Goal: Task Accomplishment & Management: Use online tool/utility

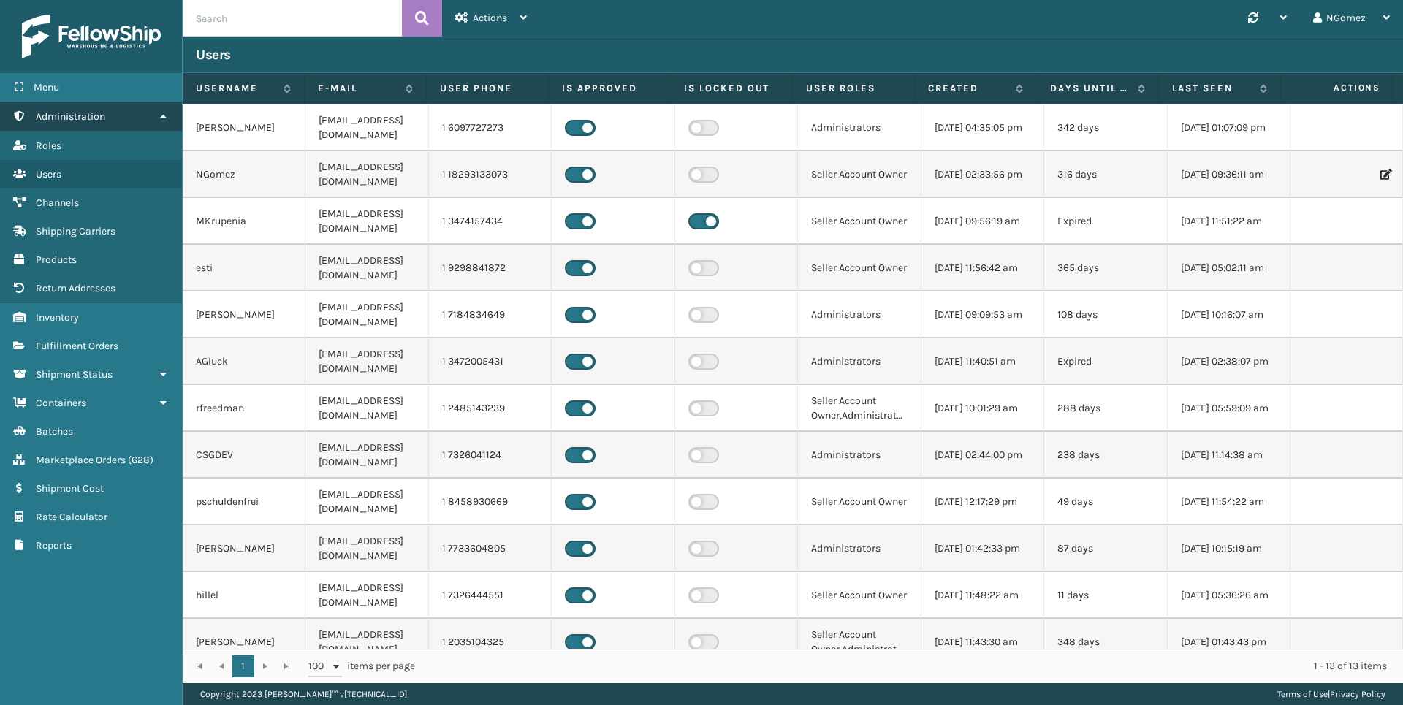
click at [161, 114] on icon at bounding box center [163, 116] width 12 height 10
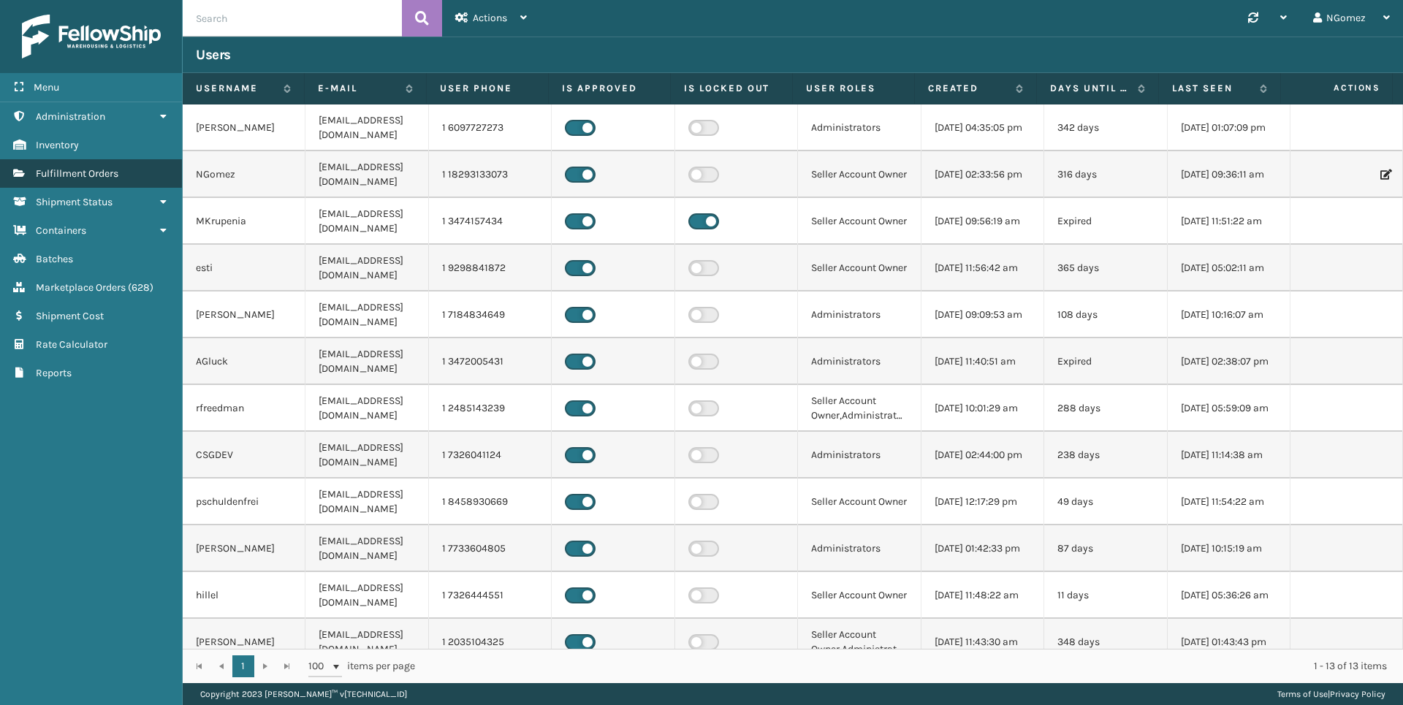
click at [102, 164] on link "Marketplace Orders Fulfillment Orders" at bounding box center [91, 173] width 182 height 28
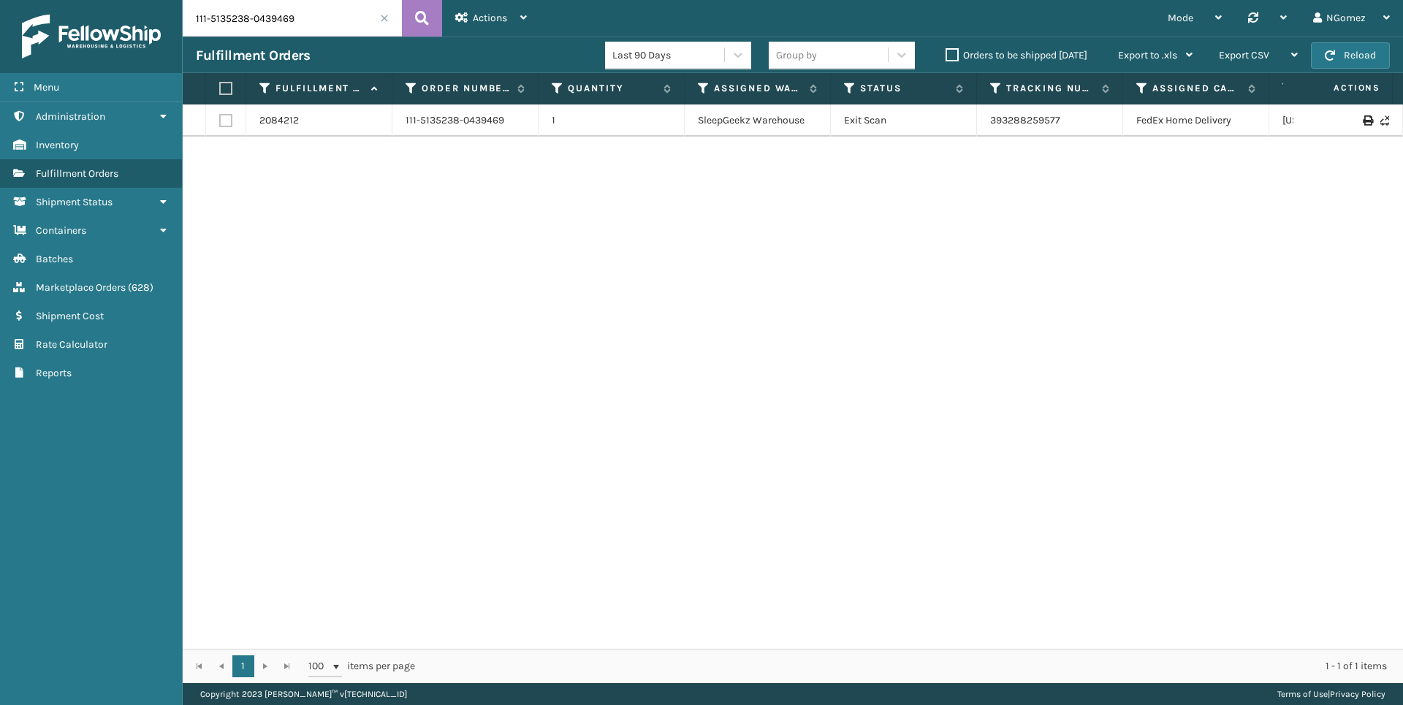
click at [303, 27] on input "111-5135238-0439469" at bounding box center [292, 18] width 219 height 37
paste input "111-5135238-0439469"
type input "111-5135238-0439469"
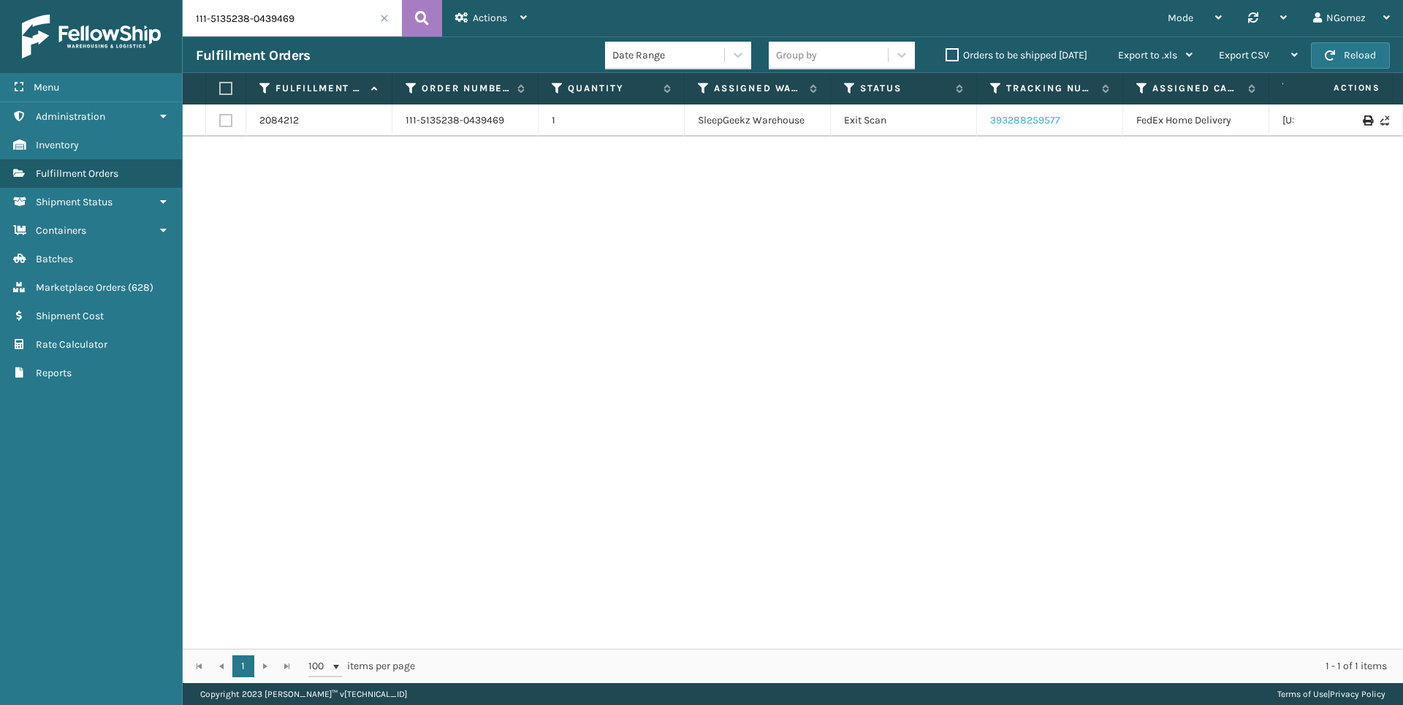
click at [1035, 118] on link "393288259577" at bounding box center [1025, 120] width 70 height 12
click at [294, 26] on input "111-5135238-0439469" at bounding box center [292, 18] width 219 height 37
click at [221, 12] on input "111-5135238-0439469" at bounding box center [292, 18] width 219 height 37
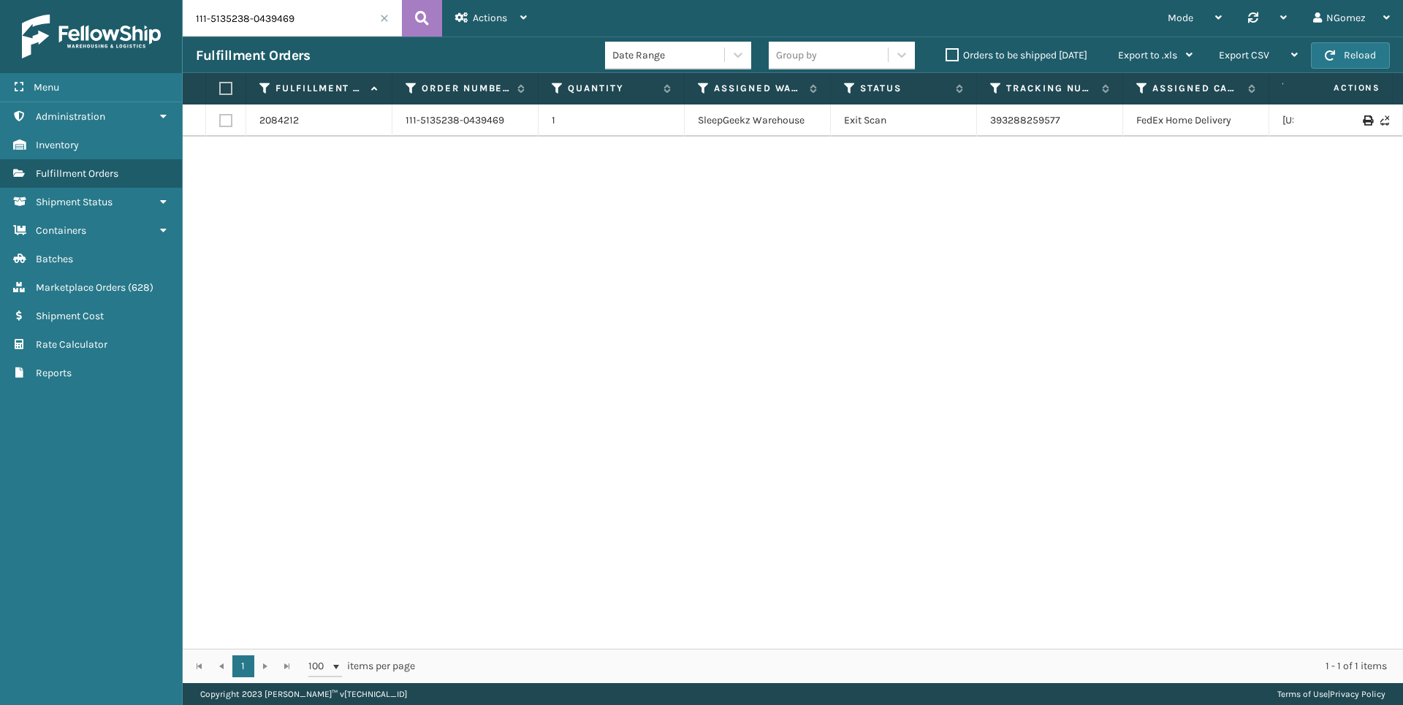
click at [221, 12] on input "111-5135238-0439469" at bounding box center [292, 18] width 219 height 37
paste input "112-4561388-2599400"
click at [1035, 120] on link "393322251119" at bounding box center [1022, 120] width 64 height 12
click at [248, 7] on input "112-4561388-2599400" at bounding box center [292, 18] width 219 height 37
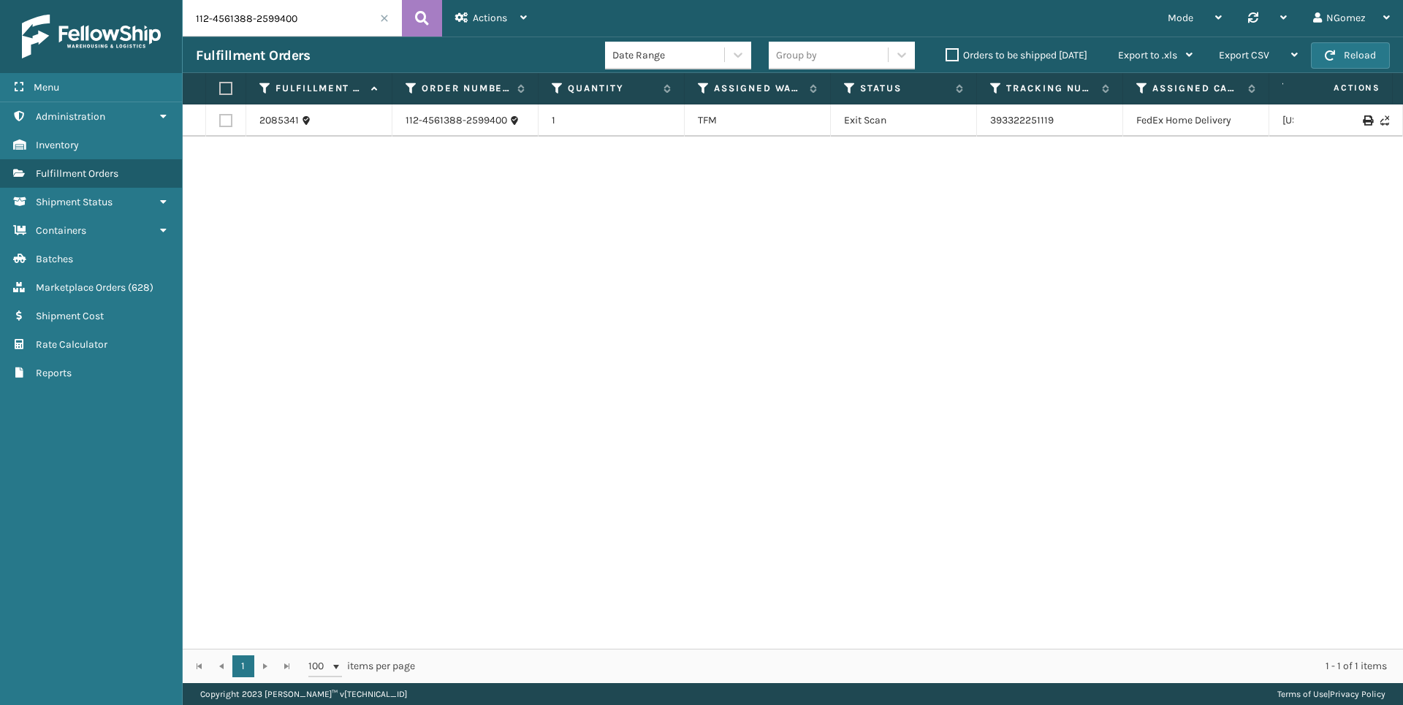
click at [248, 7] on input "112-4561388-2599400" at bounding box center [292, 18] width 219 height 37
paste input "1274459-1091"
click at [1011, 119] on link "393171924297" at bounding box center [1022, 120] width 64 height 12
click at [922, 489] on div "2077269 112-1274459-1091400 1 Milliard LV Exit Scan 393171924297 FedEx Home Del…" at bounding box center [793, 376] width 1220 height 544
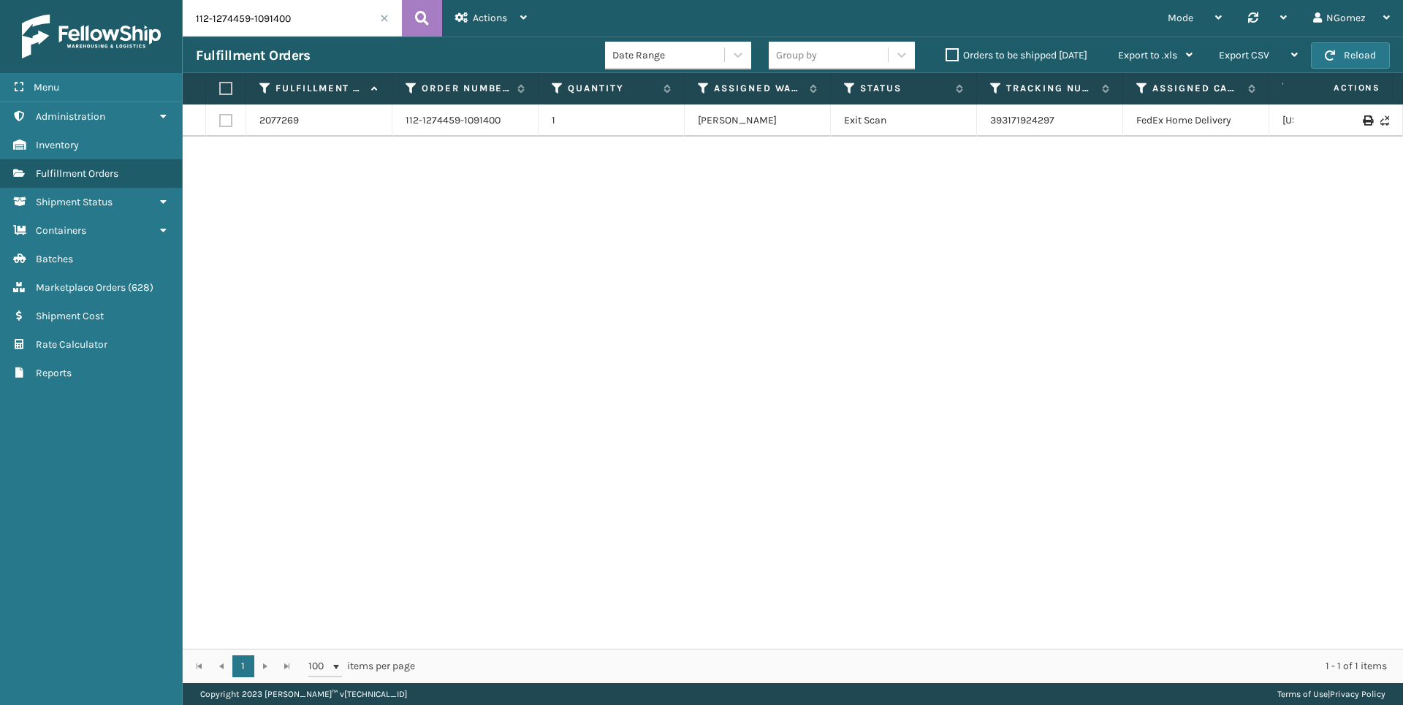
click at [267, 29] on input "112-1274459-1091400" at bounding box center [292, 18] width 219 height 37
paste input "1-5408482-7655442"
type input "111-5408482-7655442"
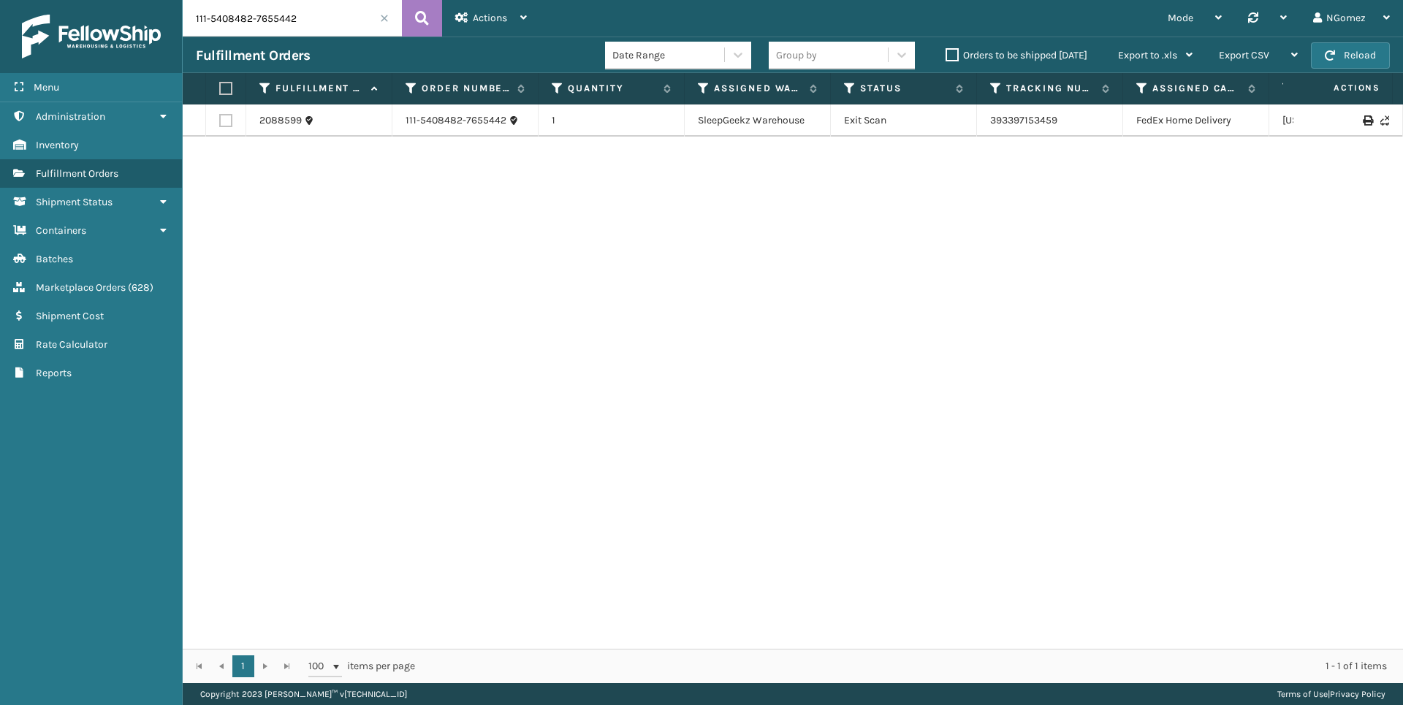
click at [1022, 113] on td "393397153459" at bounding box center [1050, 120] width 146 height 32
click at [1022, 121] on link "393397153459" at bounding box center [1023, 120] width 67 height 12
click at [115, 289] on span "Marketplace Orders" at bounding box center [81, 287] width 90 height 12
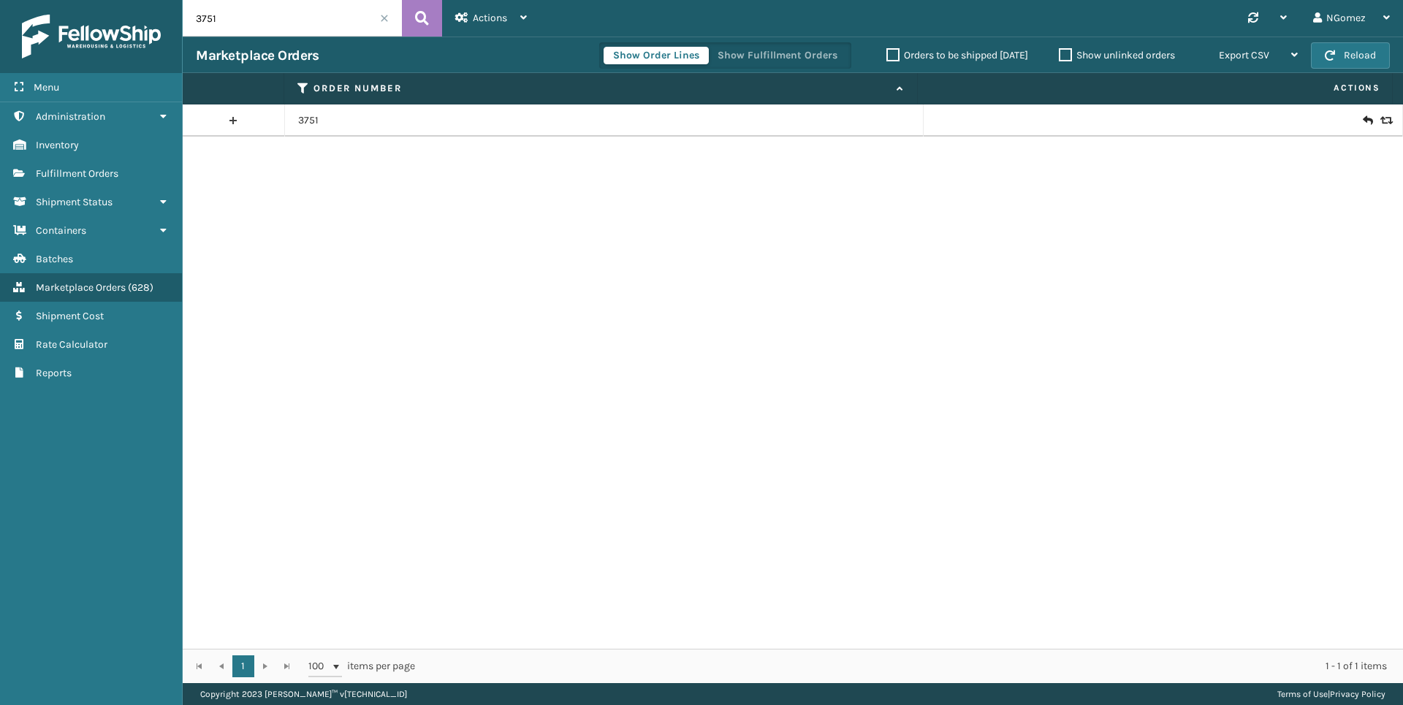
click at [243, 24] on input "3751" at bounding box center [292, 18] width 219 height 37
paste input "112-0767840-9578623"
type input "112-0767840-9578623"
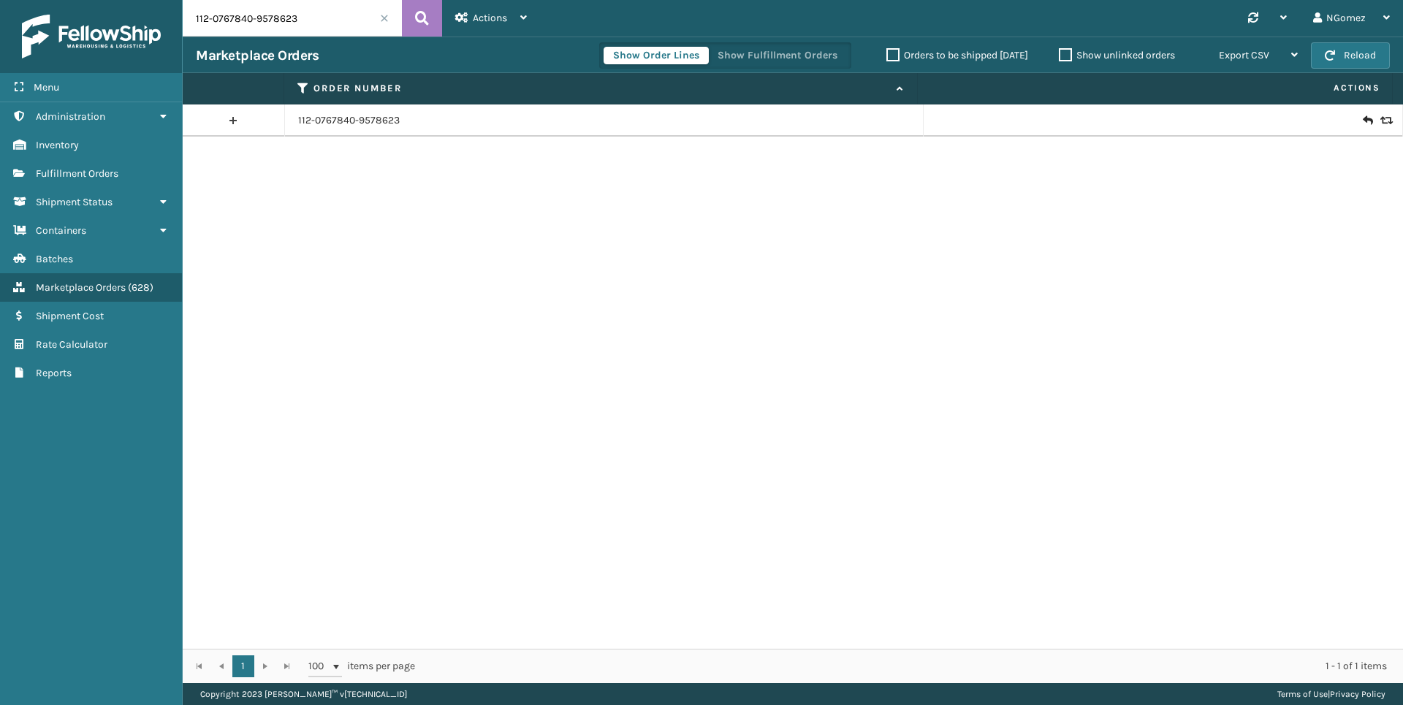
click at [1363, 119] on icon at bounding box center [1367, 120] width 9 height 15
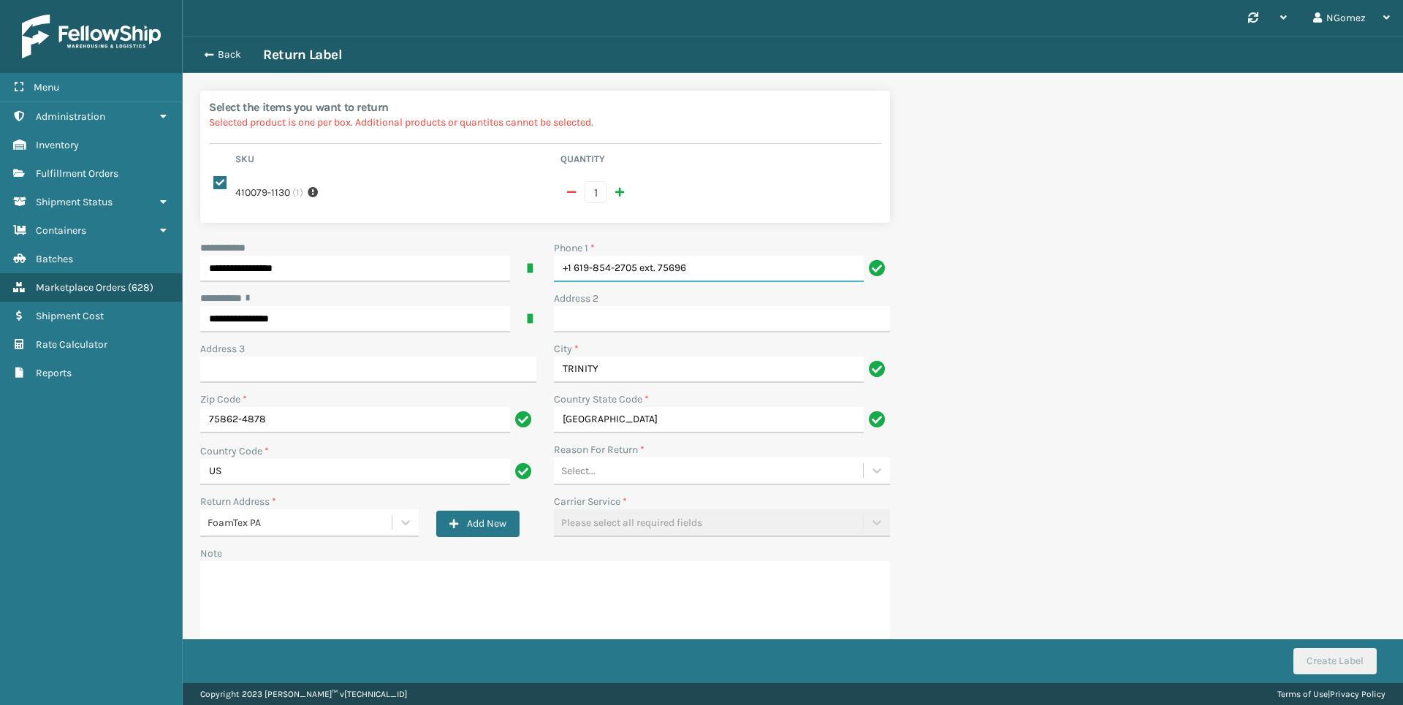
drag, startPoint x: 721, startPoint y: 254, endPoint x: 636, endPoint y: 256, distance: 84.1
click at [636, 256] on input "+1 619-854-2705 ext. 75696" at bounding box center [709, 269] width 310 height 26
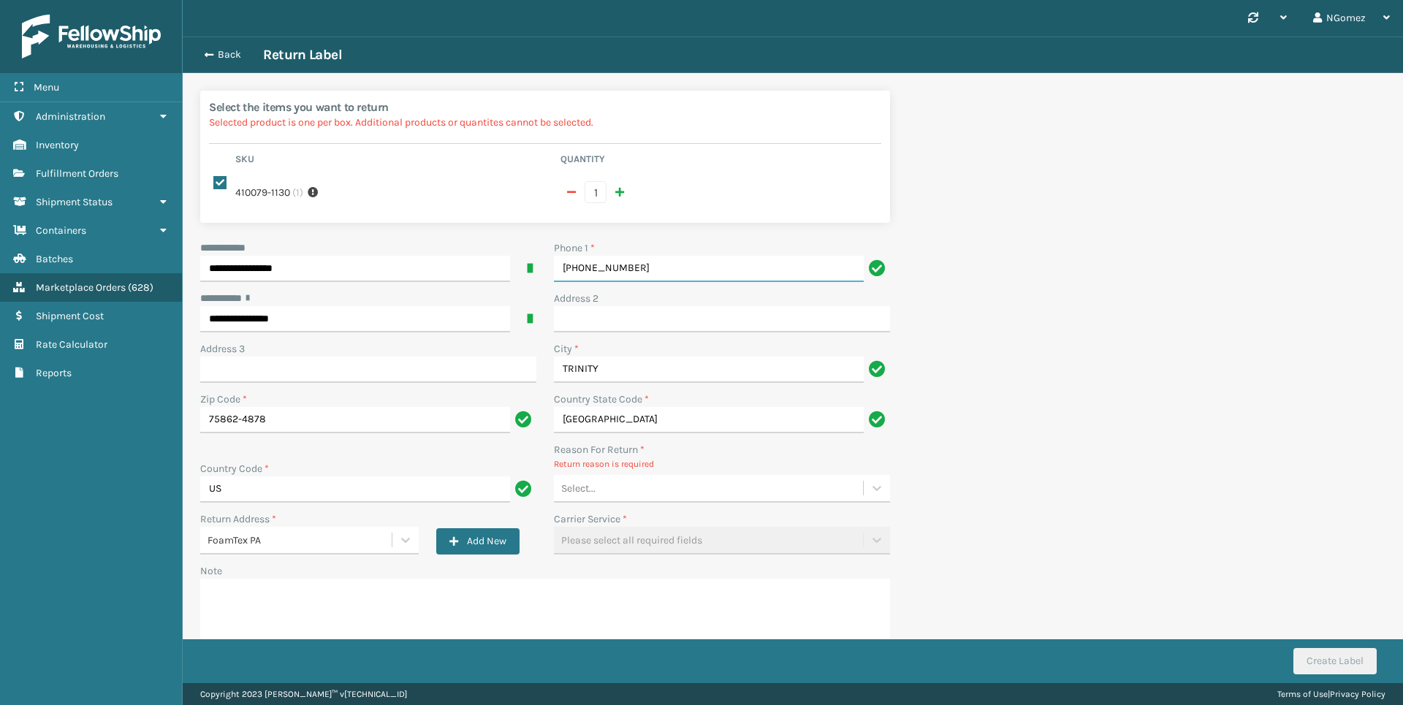
type input "+1 619-854-2705"
click at [645, 475] on div "Select..." at bounding box center [722, 489] width 336 height 28
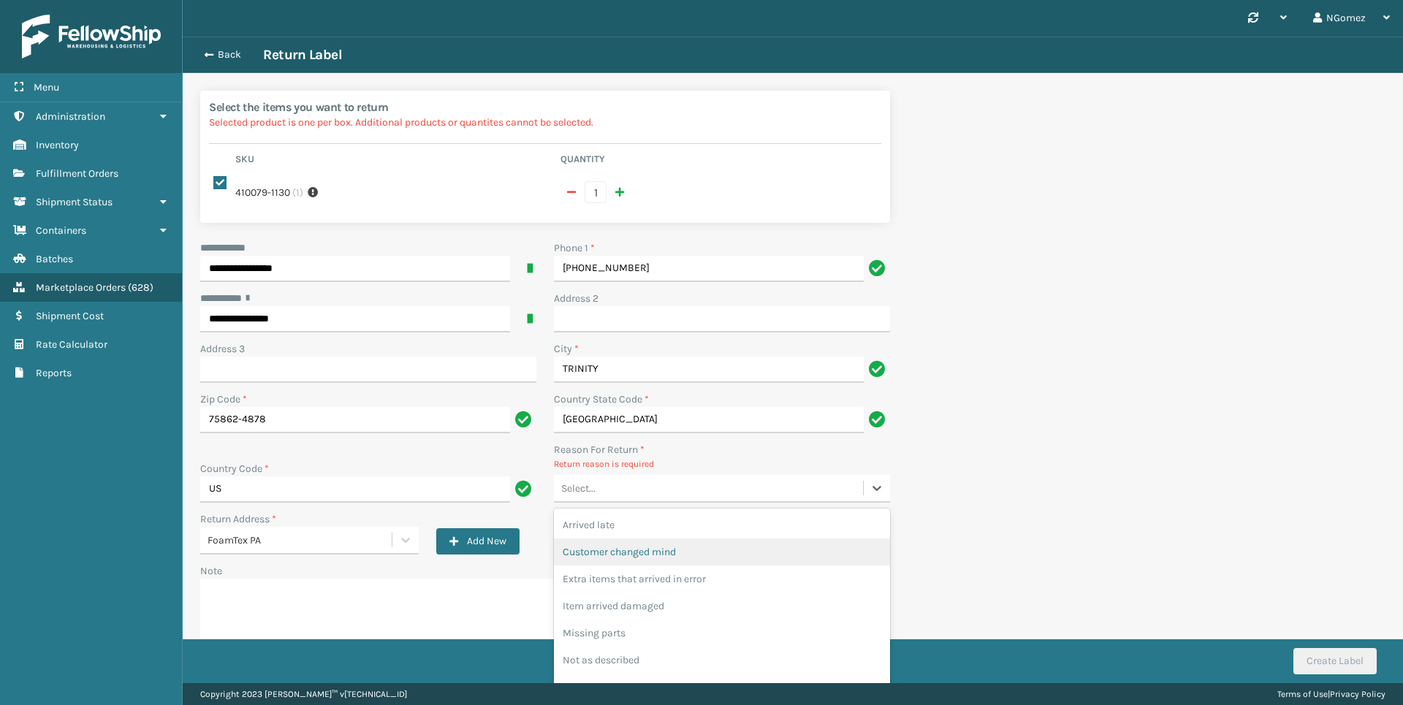
click at [638, 539] on div "Customer changed mind" at bounding box center [722, 552] width 336 height 27
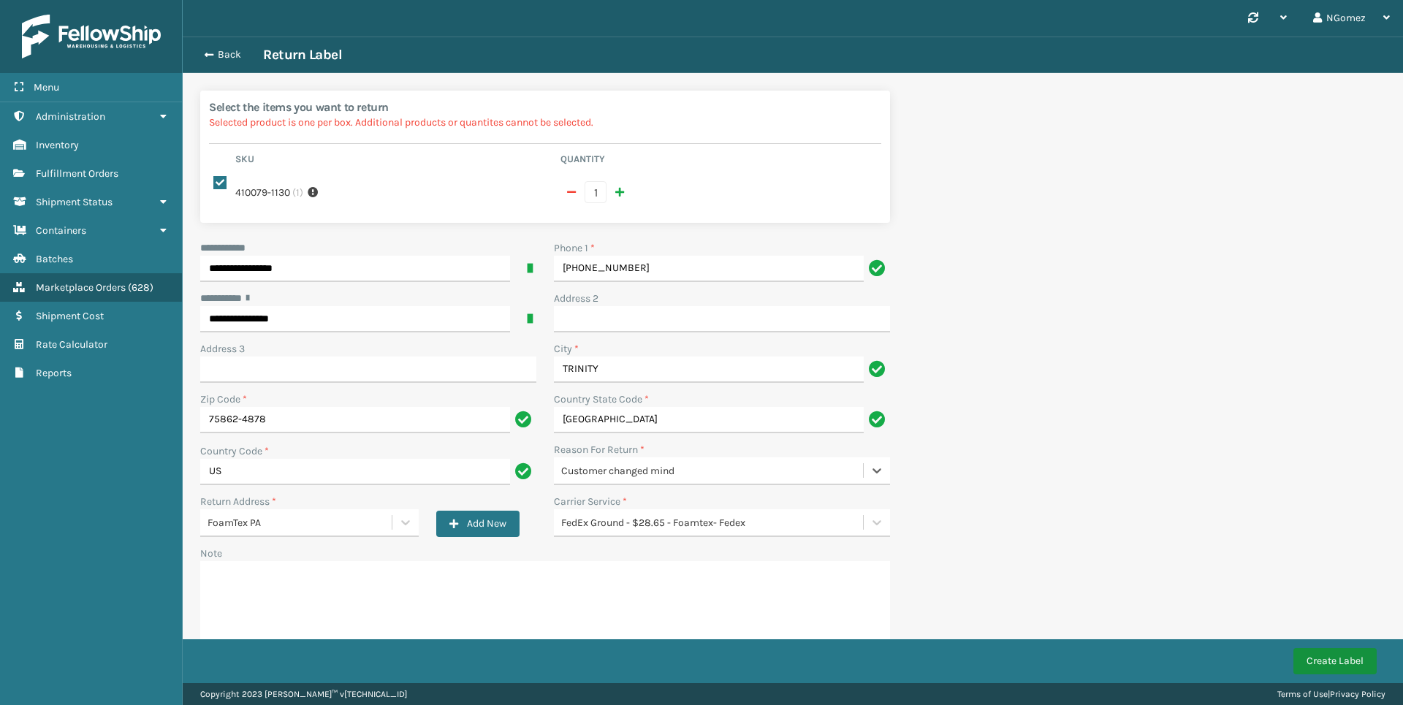
click at [1337, 660] on button "Create Label" at bounding box center [1334, 661] width 83 height 26
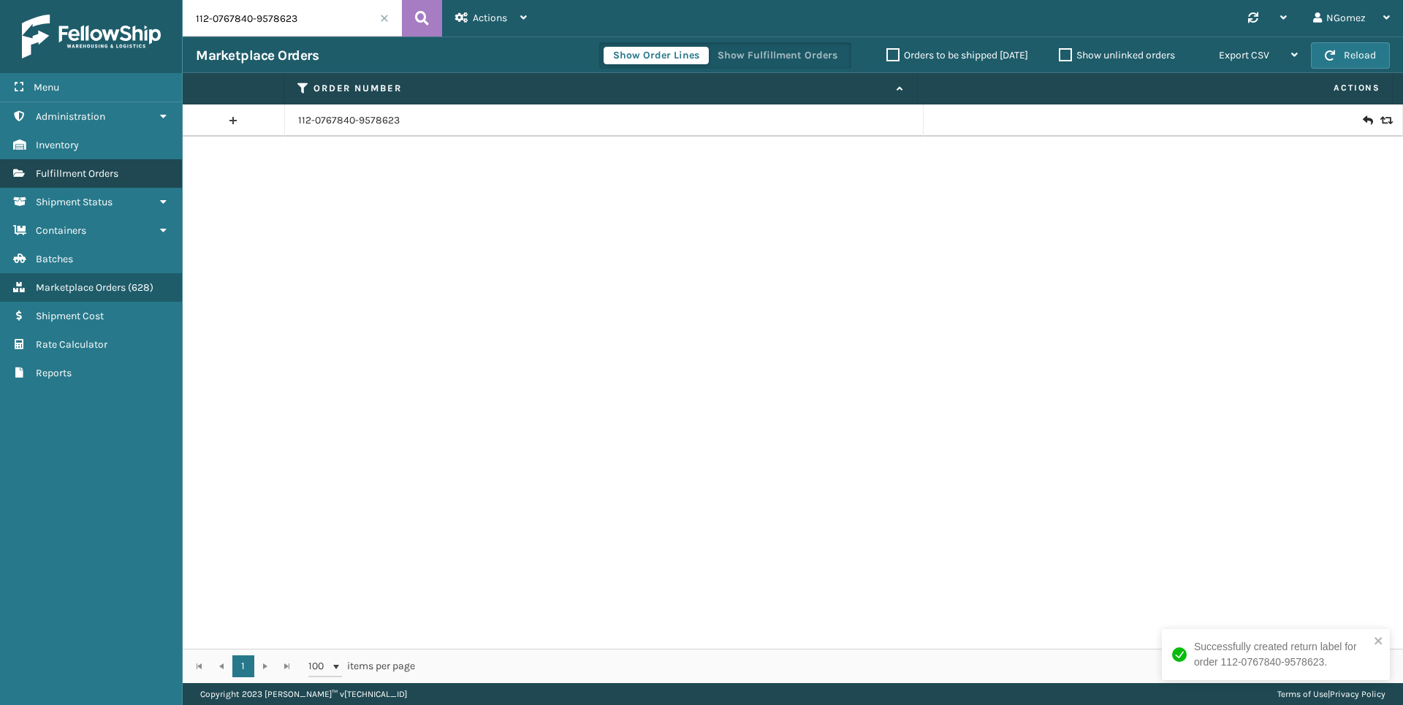
drag, startPoint x: 125, startPoint y: 177, endPoint x: 139, endPoint y: 172, distance: 14.8
click at [126, 178] on link "Fulfillment Orders" at bounding box center [91, 173] width 182 height 28
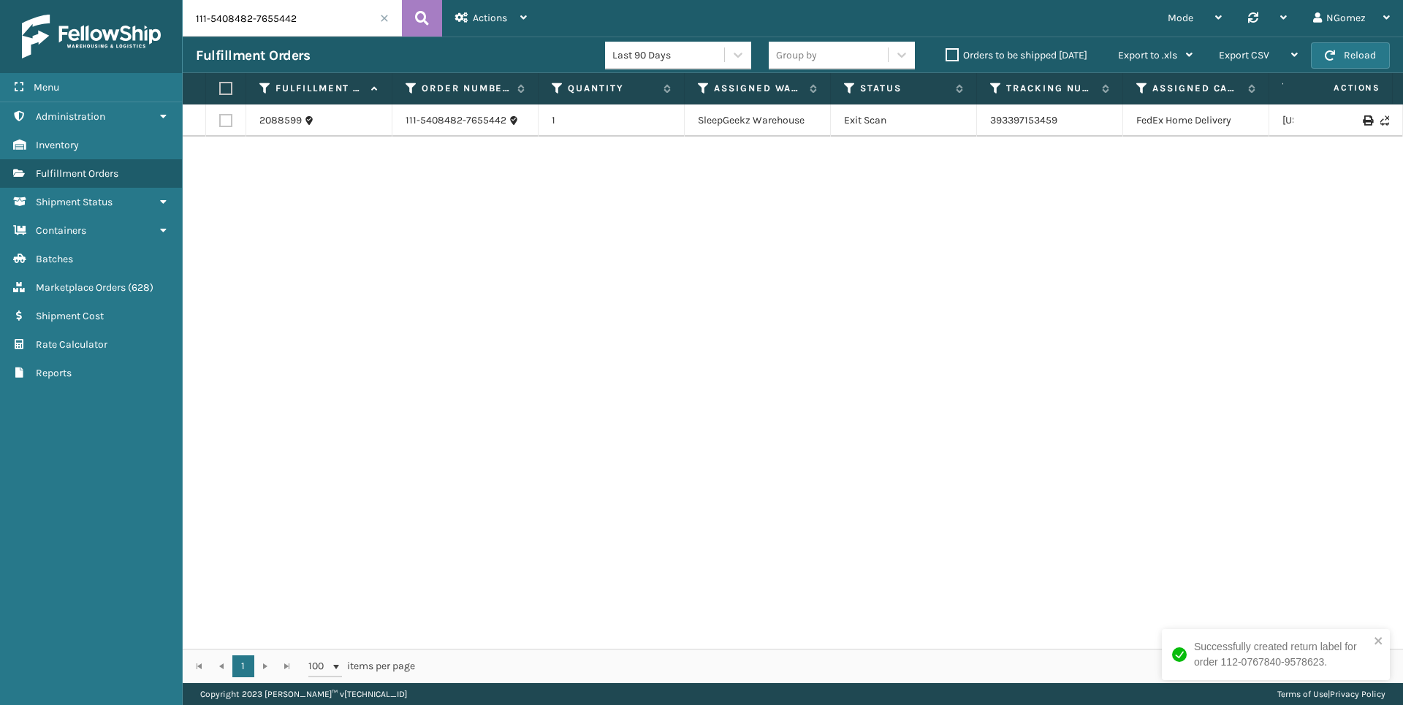
click at [235, 18] on input "111-5408482-7655442" at bounding box center [292, 18] width 219 height 37
paste input "Hi Tapp, Thank you for your response. We completely understand your situation. …"
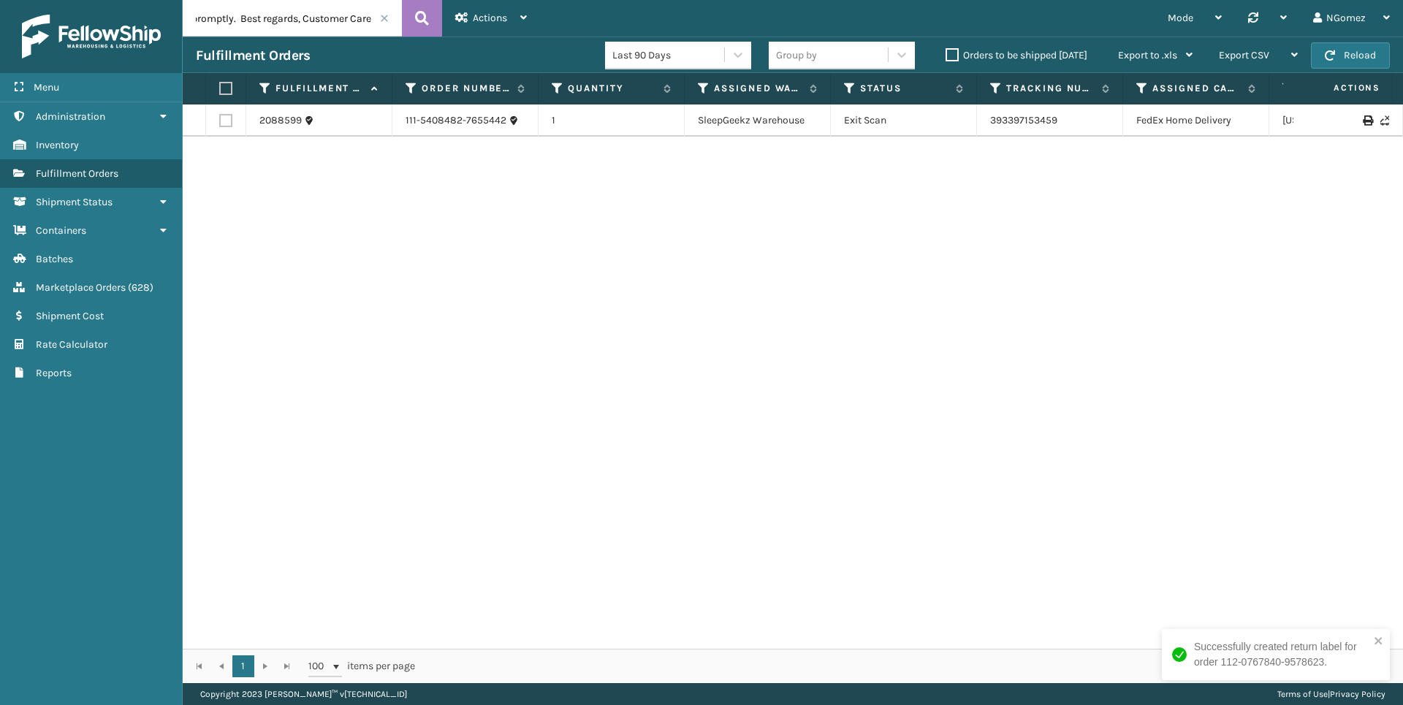
type input "Hi Tapp, Thank you for your response. We completely understand your situation. …"
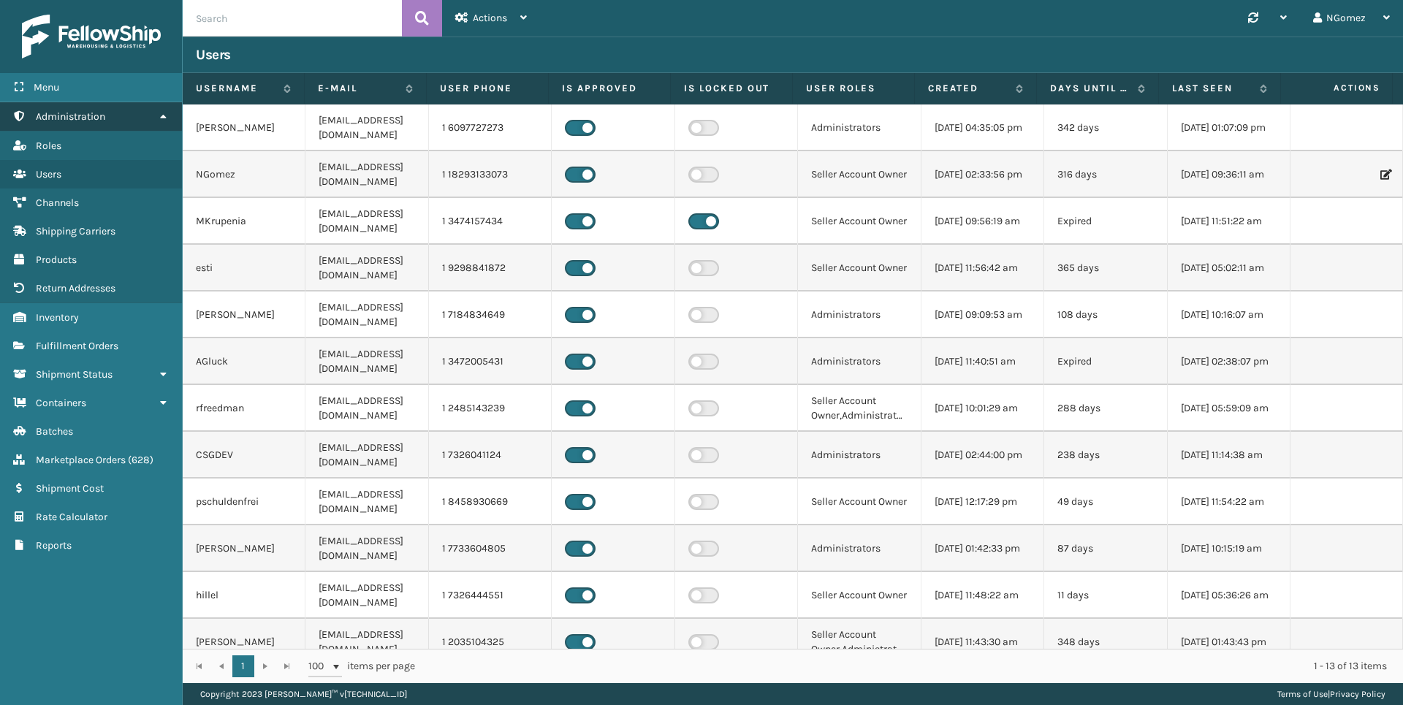
click at [118, 110] on link "Administration" at bounding box center [91, 116] width 182 height 28
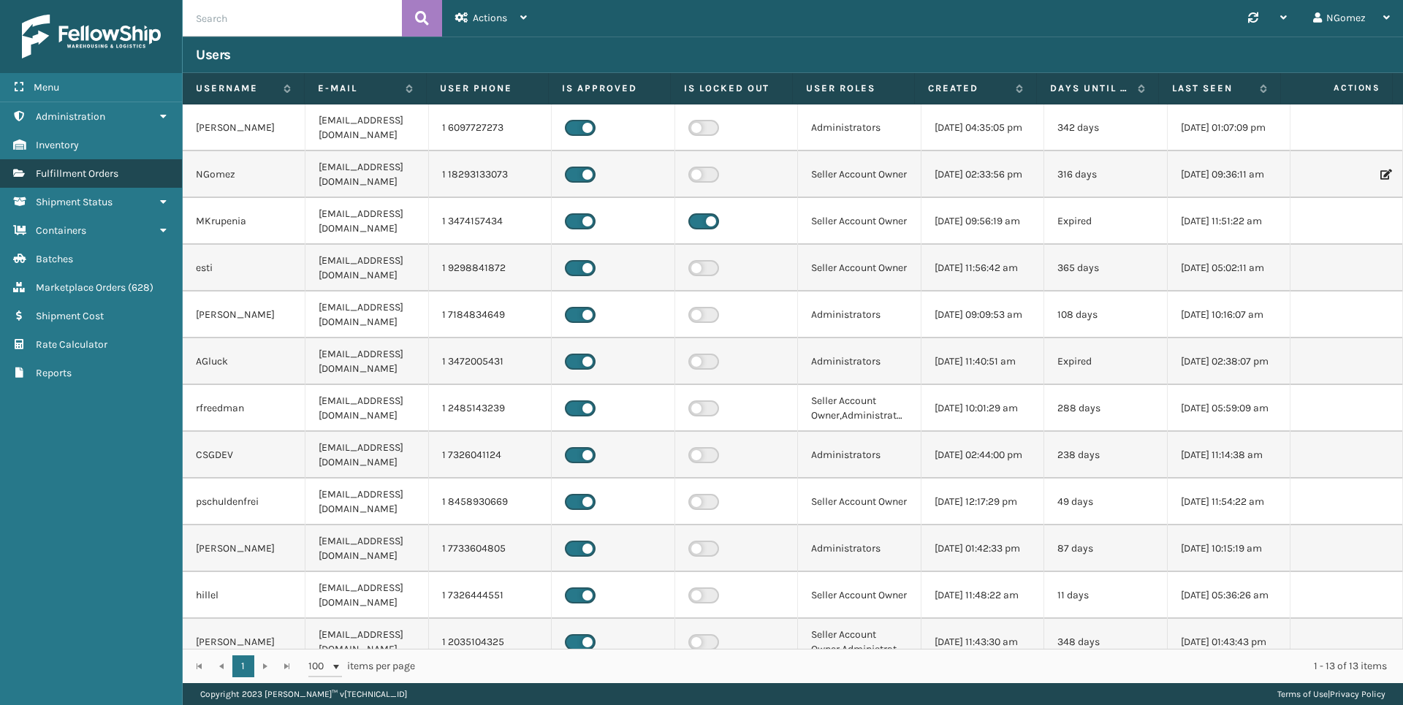
click at [118, 178] on span "Fulfillment Orders" at bounding box center [77, 173] width 83 height 12
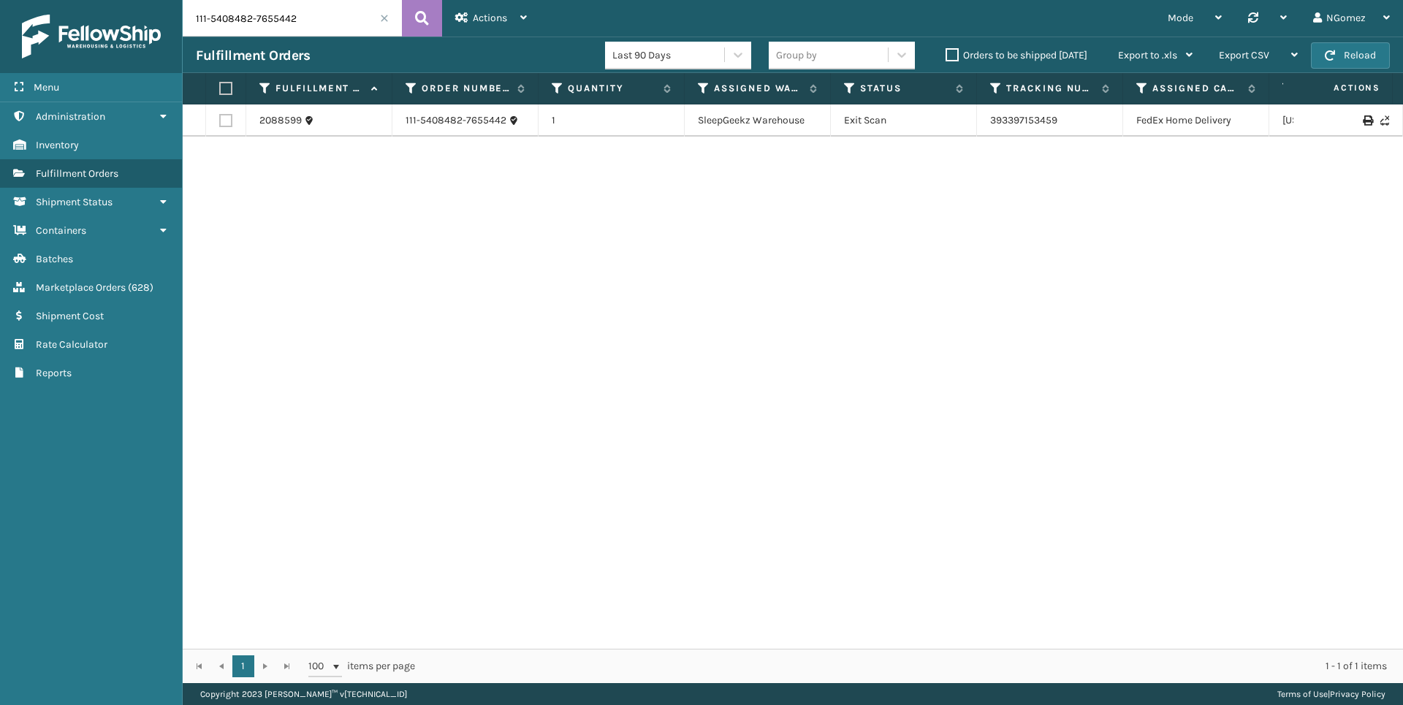
click at [265, 14] on input "111-5408482-7655442" at bounding box center [292, 18] width 219 height 37
paste input "2-4561388-2599400"
type input "112-4561388-2599400"
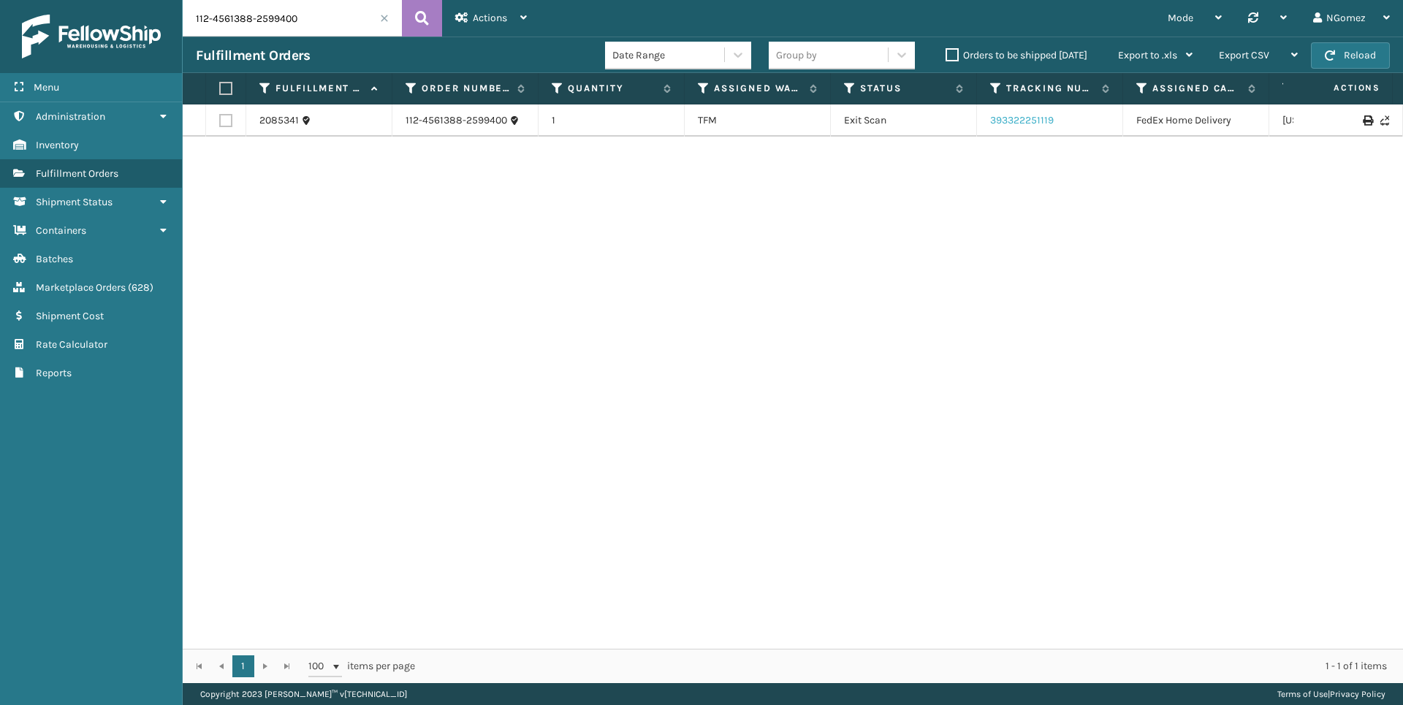
click at [1046, 120] on link "393322251119" at bounding box center [1022, 120] width 64 height 12
click at [85, 140] on link "Inventory" at bounding box center [91, 145] width 182 height 28
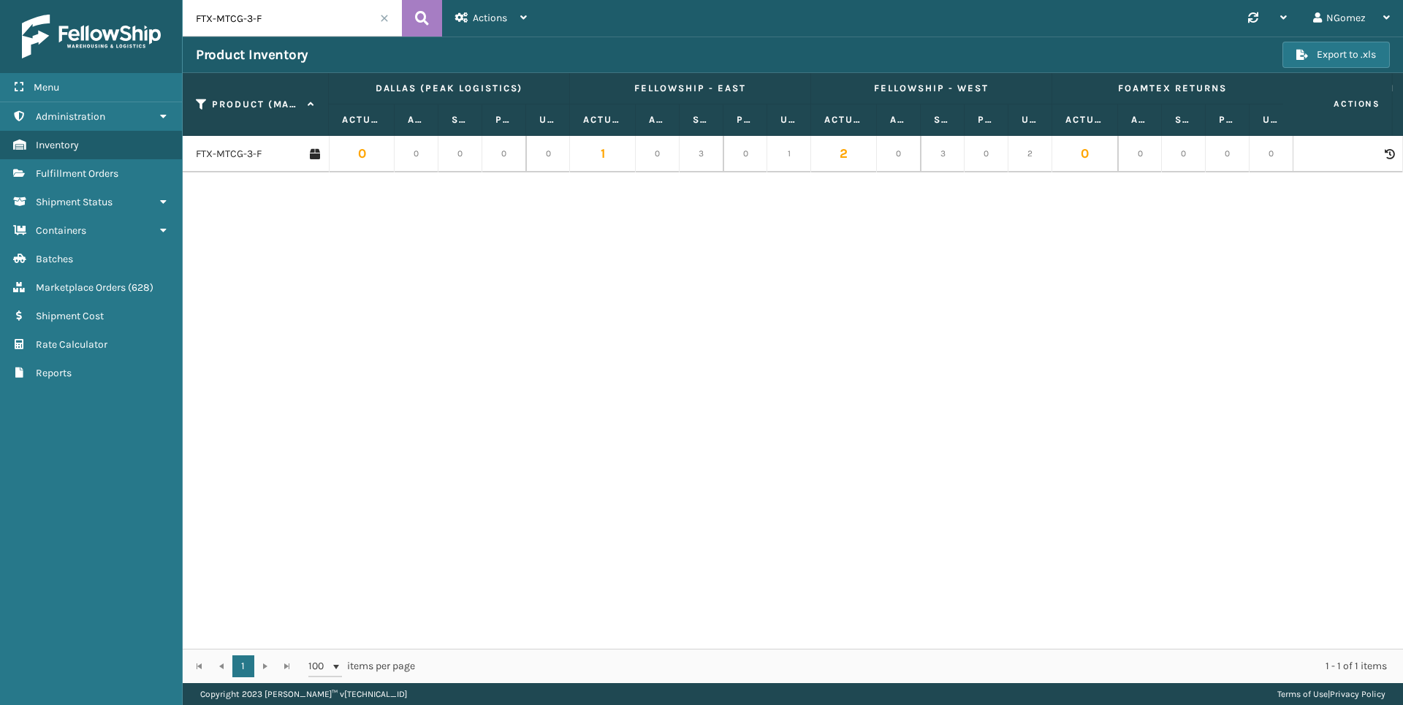
click at [381, 18] on span at bounding box center [384, 18] width 9 height 9
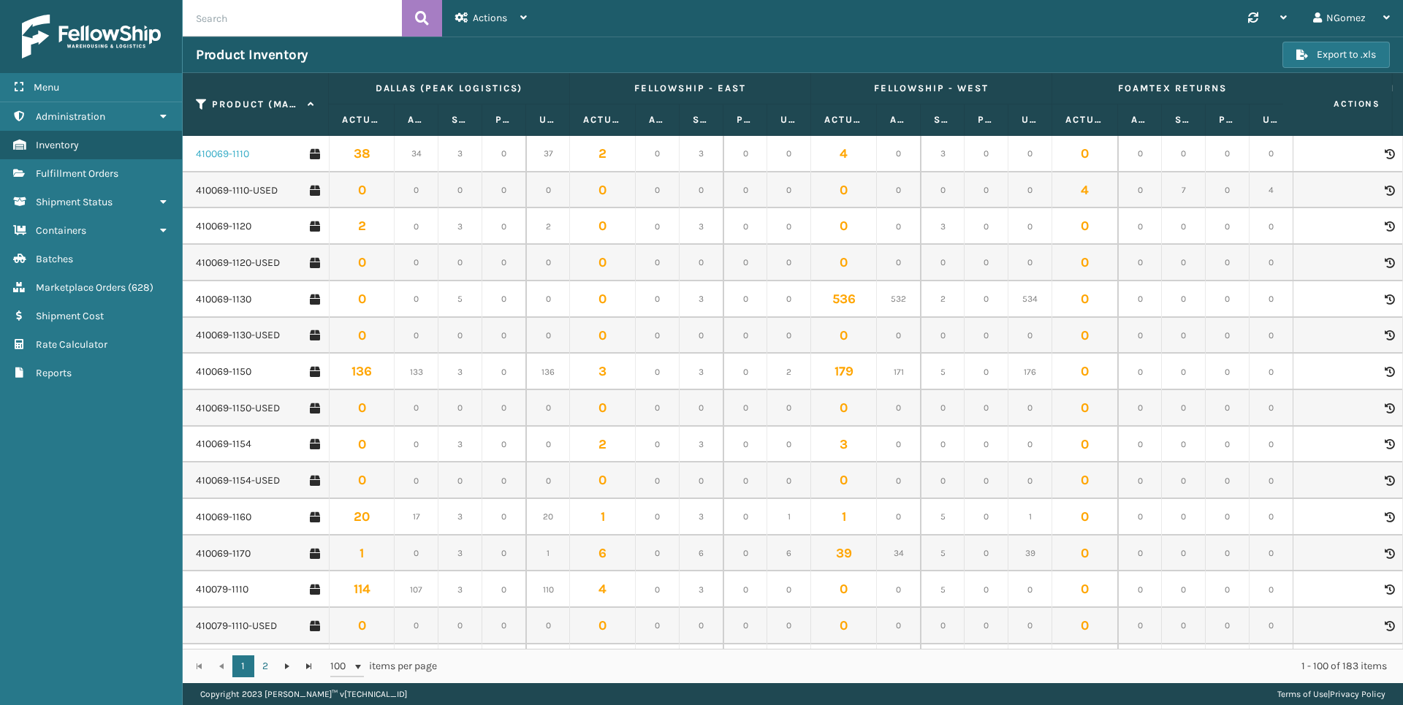
click at [227, 159] on link "410069-1110" at bounding box center [222, 154] width 53 height 15
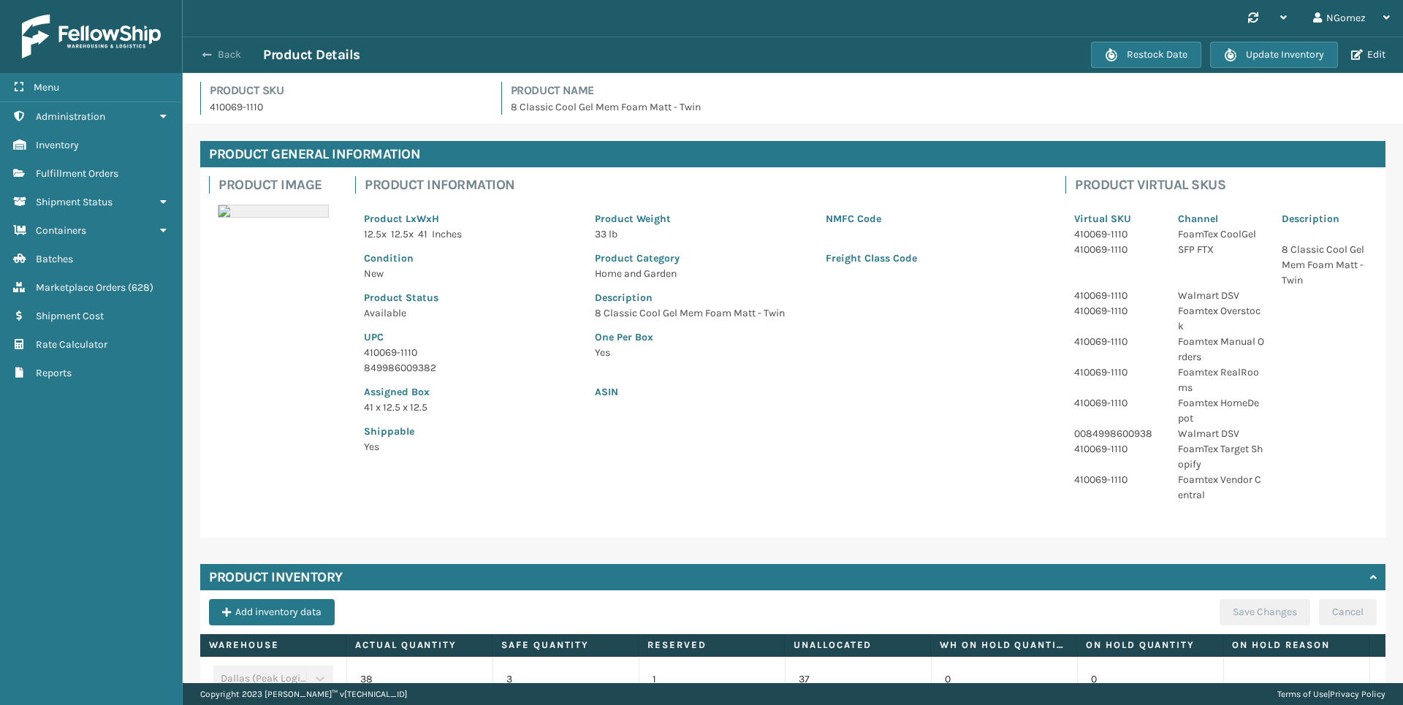
click at [216, 56] on button "Back" at bounding box center [229, 54] width 67 height 13
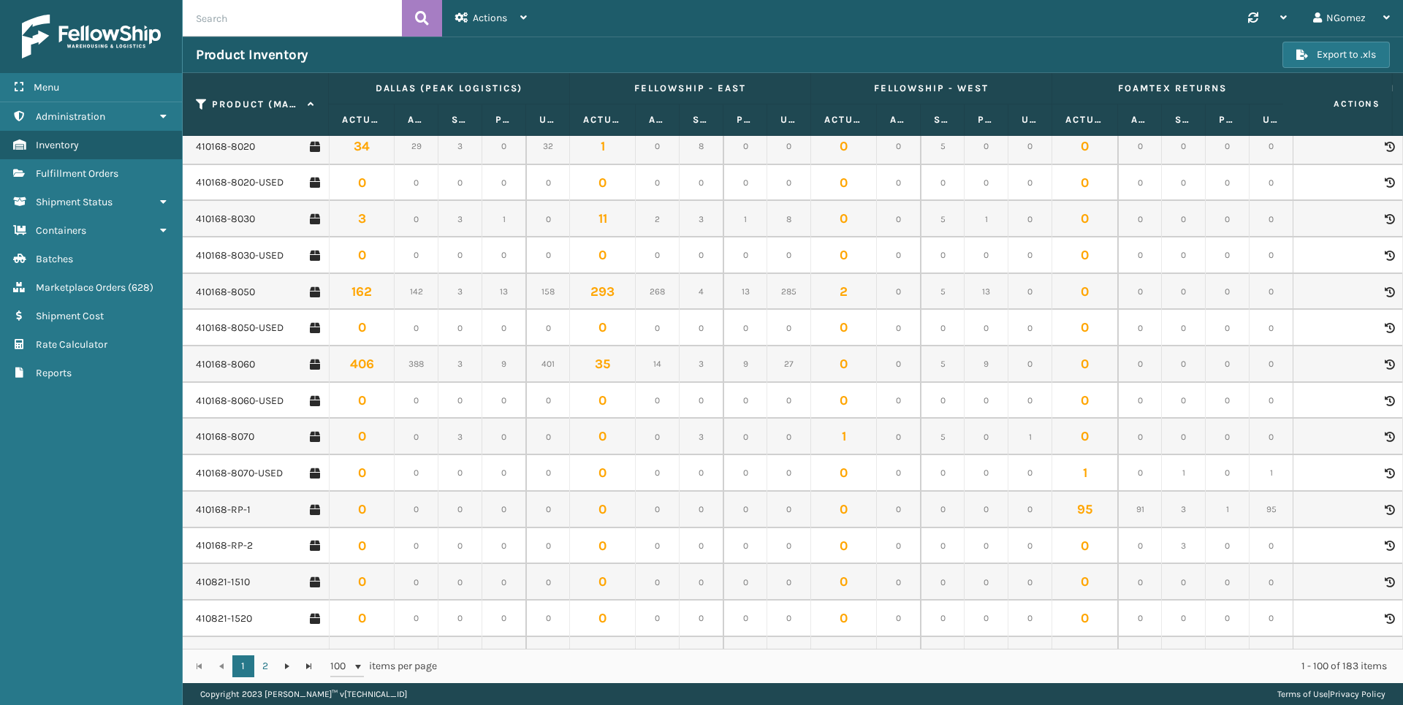
scroll to position [1900, 0]
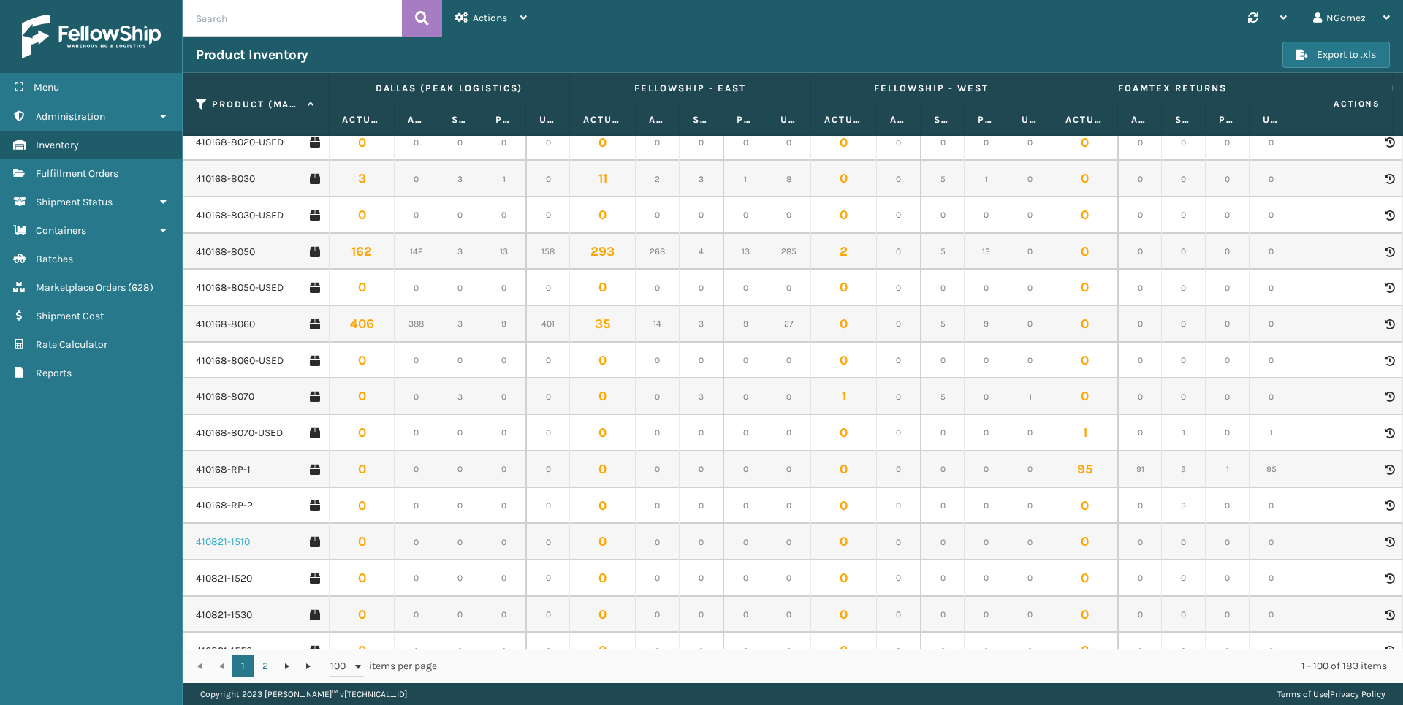
click at [202, 536] on link "410821-1510" at bounding box center [223, 542] width 54 height 15
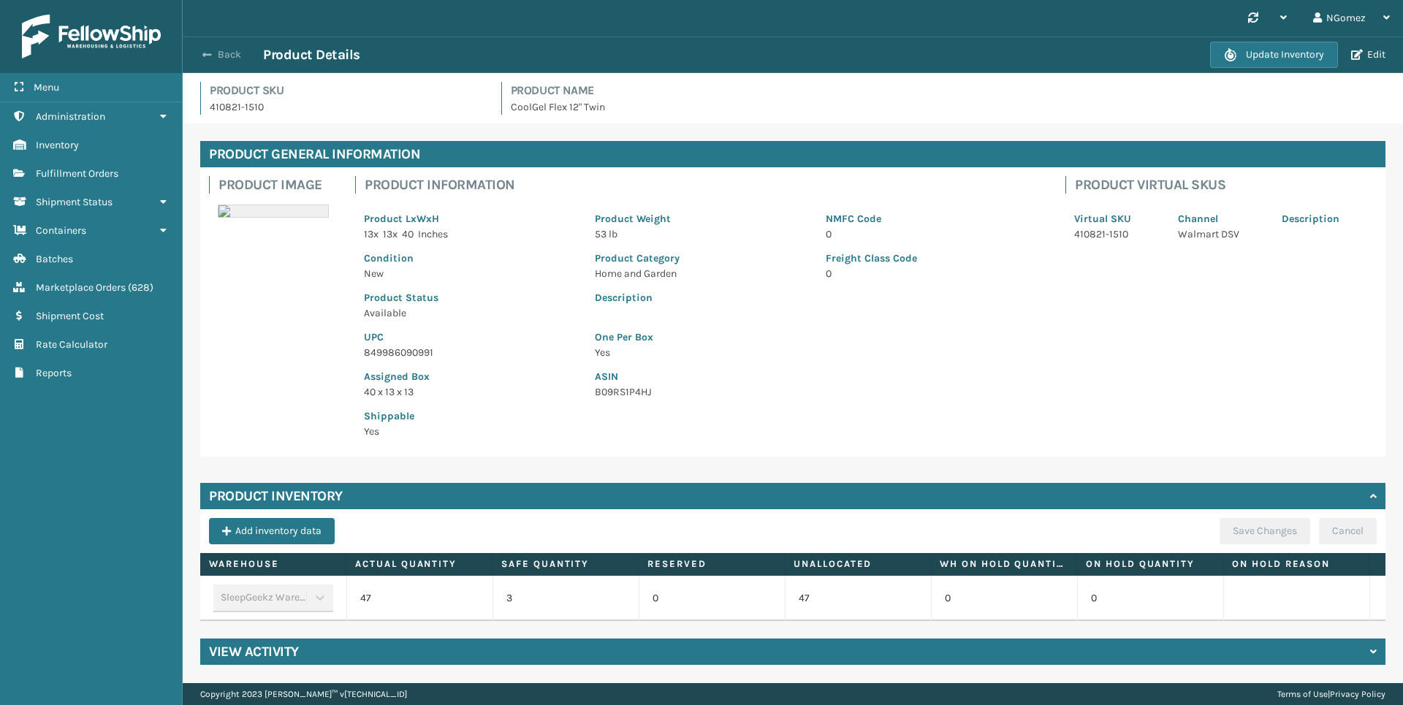
click at [218, 48] on button "Back" at bounding box center [229, 54] width 67 height 13
